Goal: Information Seeking & Learning: Learn about a topic

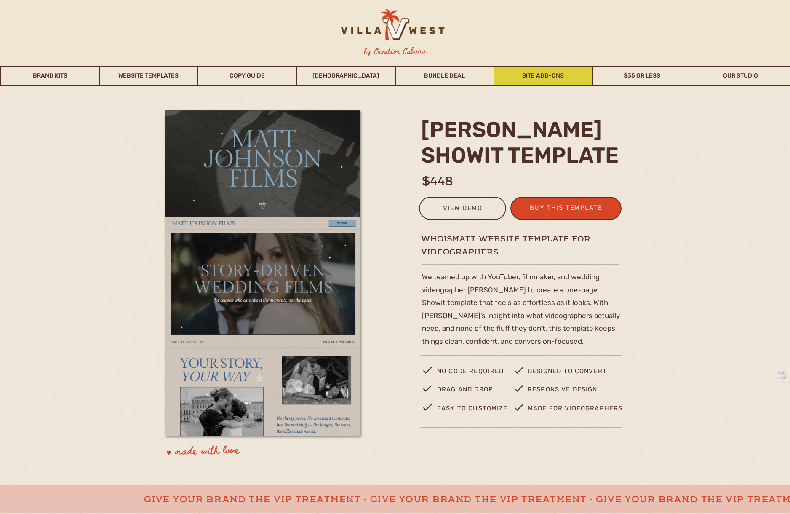
click at [557, 77] on link "Site Add-Ons" at bounding box center [544, 75] width 98 height 19
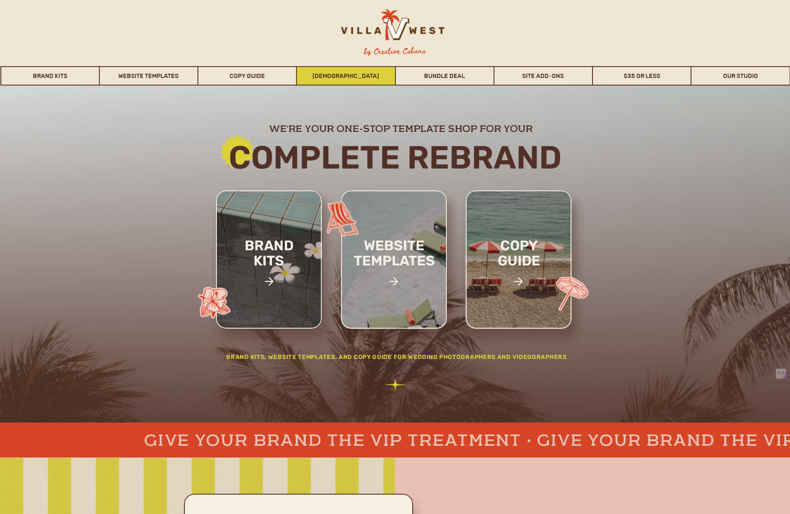
click at [339, 75] on link "[DEMOGRAPHIC_DATA]" at bounding box center [346, 75] width 98 height 19
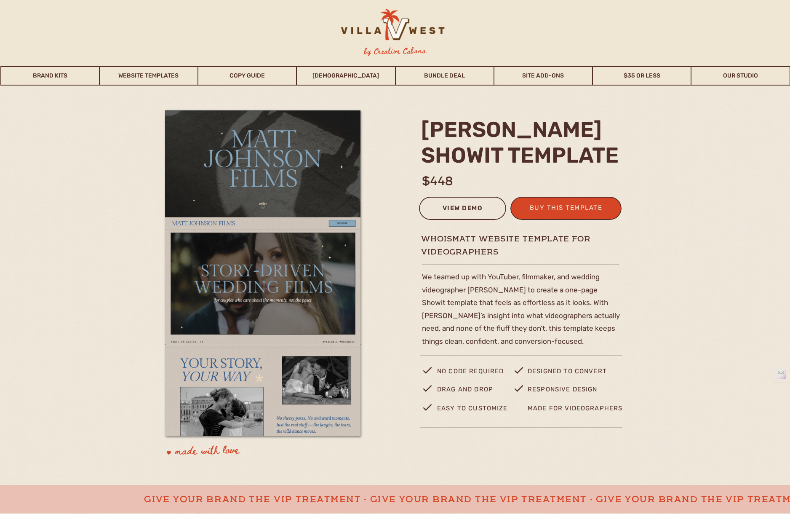
click at [447, 211] on div "view demo" at bounding box center [463, 210] width 76 height 14
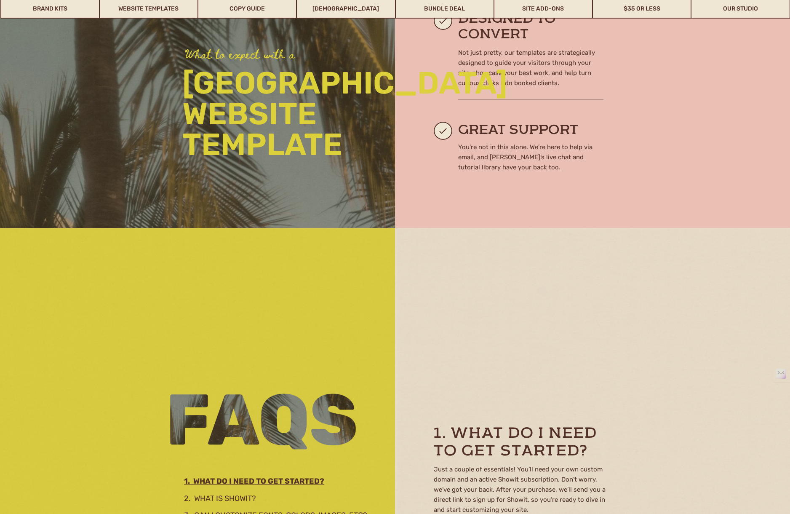
scroll to position [79, 0]
